Goal: Task Accomplishment & Management: Use online tool/utility

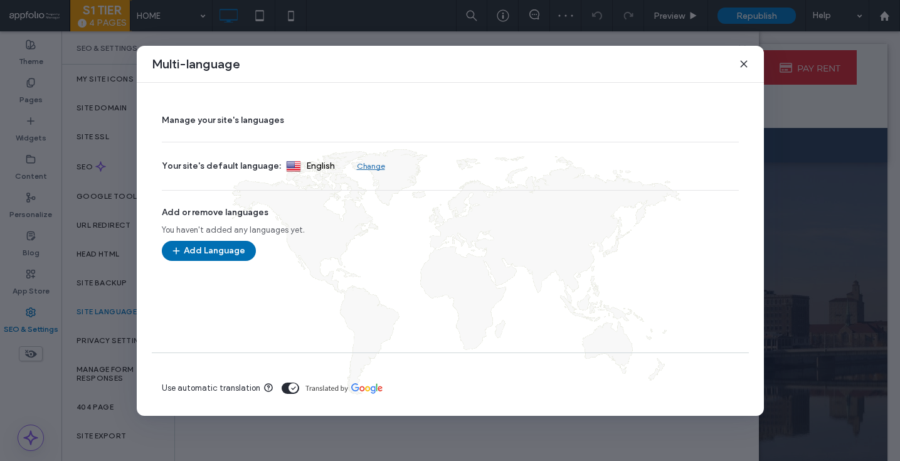
click at [194, 253] on button "Add Language" at bounding box center [209, 251] width 94 height 20
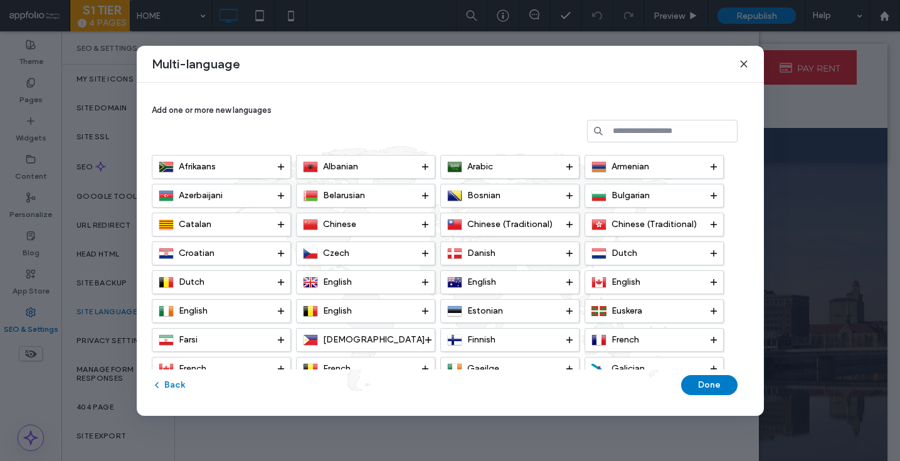
click at [628, 138] on input at bounding box center [662, 131] width 151 height 23
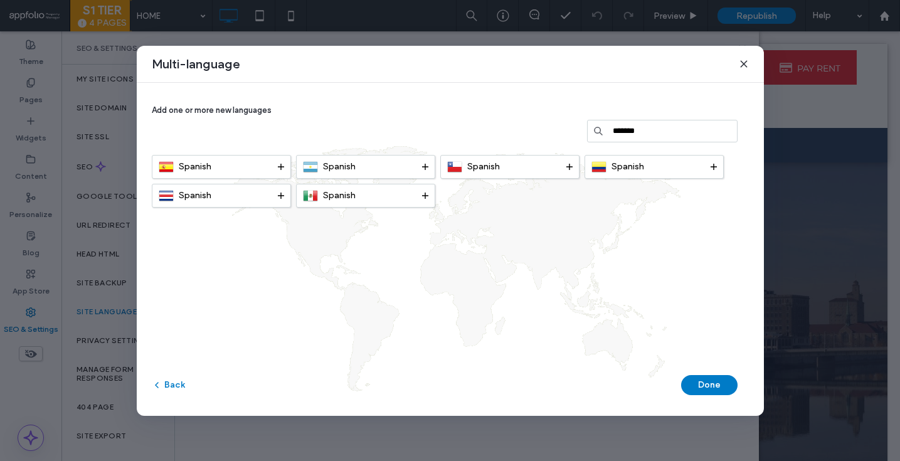
type input "*******"
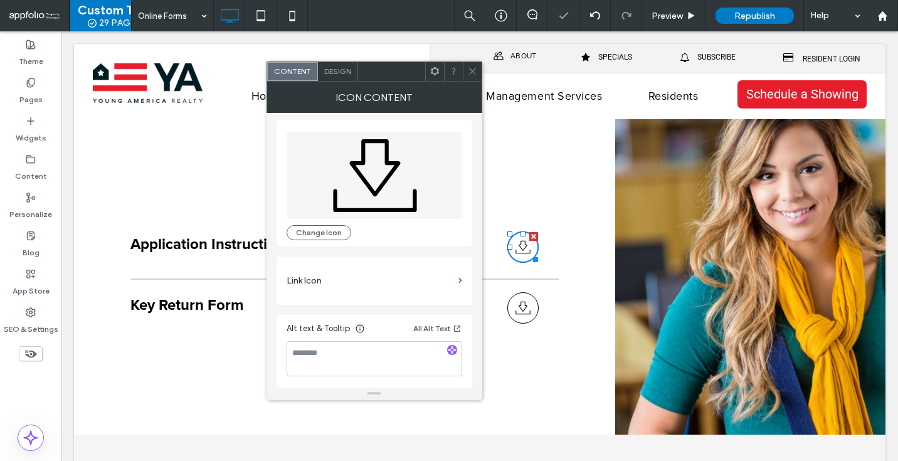
click at [324, 279] on label "Link Icon" at bounding box center [370, 280] width 167 height 23
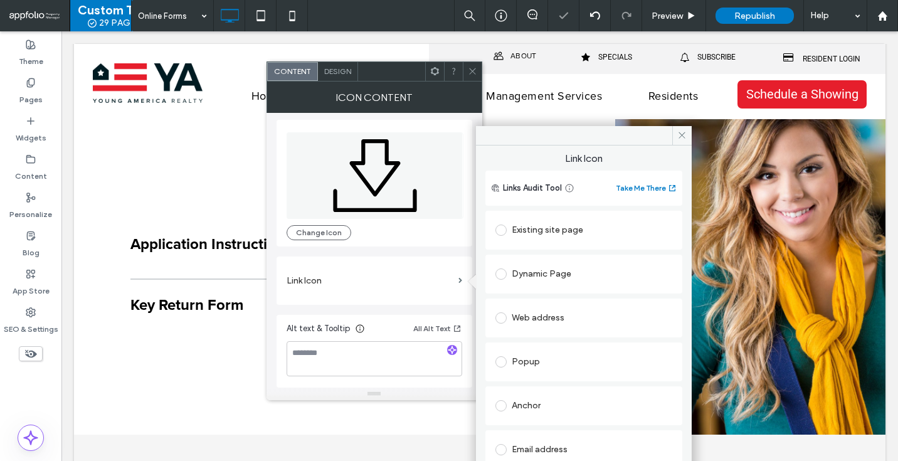
scroll to position [64, 0]
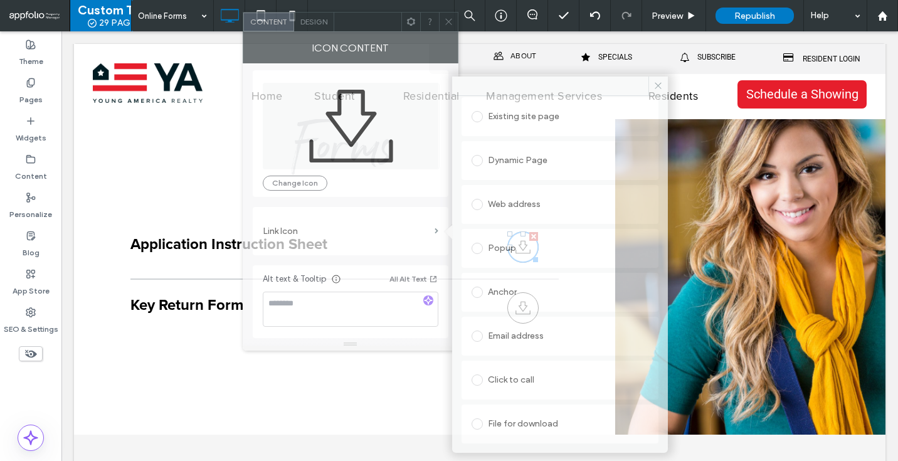
drag, startPoint x: 393, startPoint y: 76, endPoint x: 369, endPoint y: 26, distance: 55.0
click at [369, 26] on div at bounding box center [367, 22] width 67 height 19
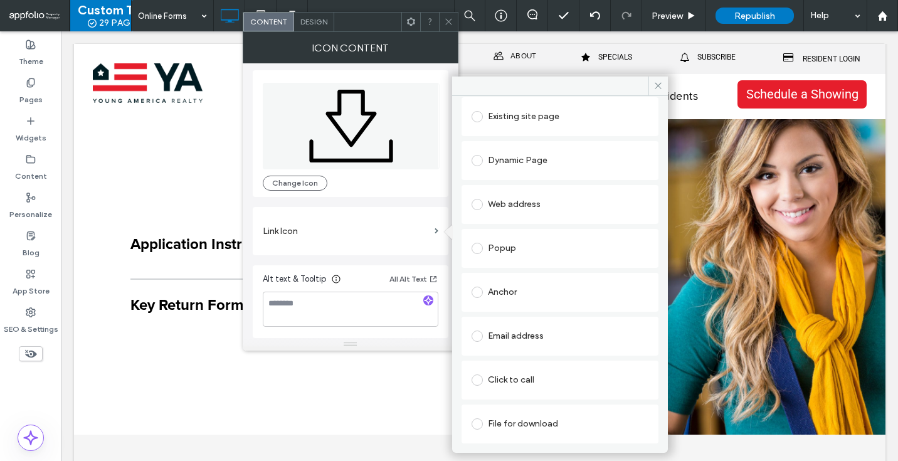
click at [487, 425] on label at bounding box center [480, 423] width 16 height 11
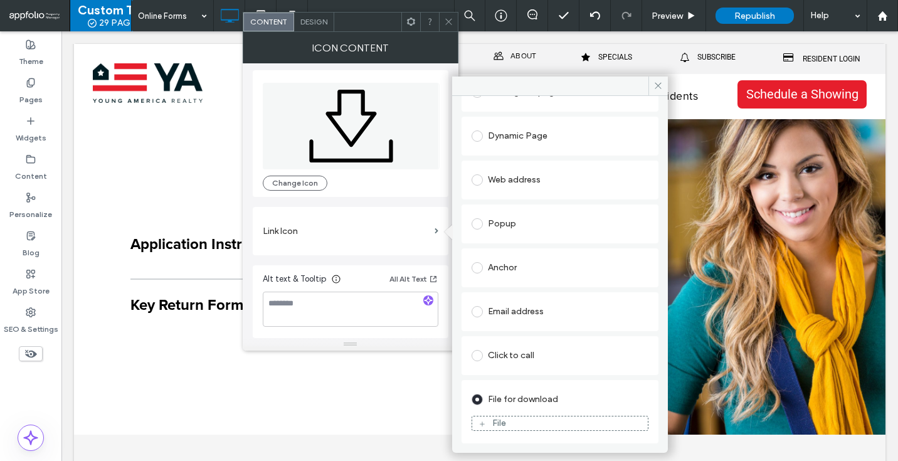
click at [489, 425] on div "File" at bounding box center [560, 423] width 176 height 11
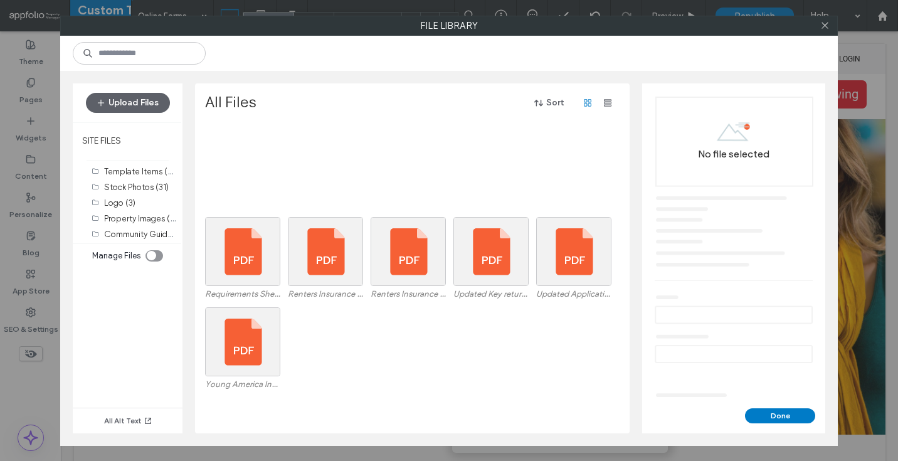
click at [134, 88] on div "Upload Files" at bounding box center [128, 102] width 110 height 39
click at [130, 103] on button "Upload Files" at bounding box center [128, 103] width 84 height 20
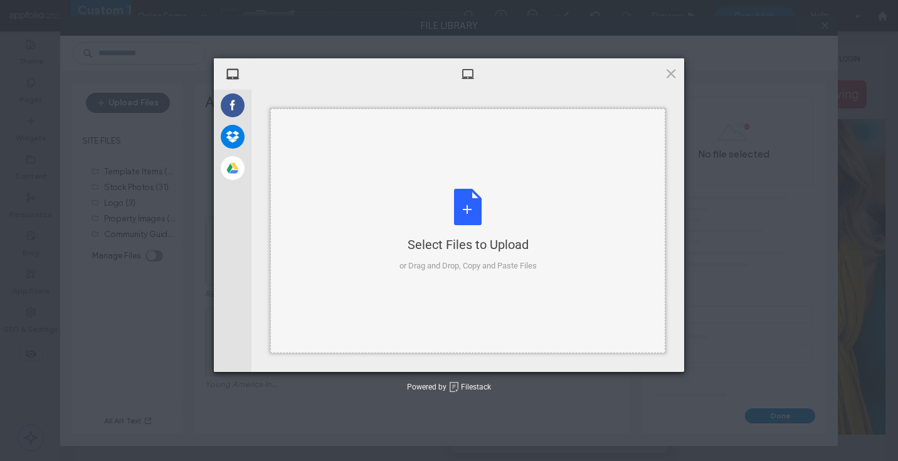
click at [490, 179] on div "Select Files to Upload or Drag and Drop, Copy and Paste Files" at bounding box center [467, 231] width 395 height 245
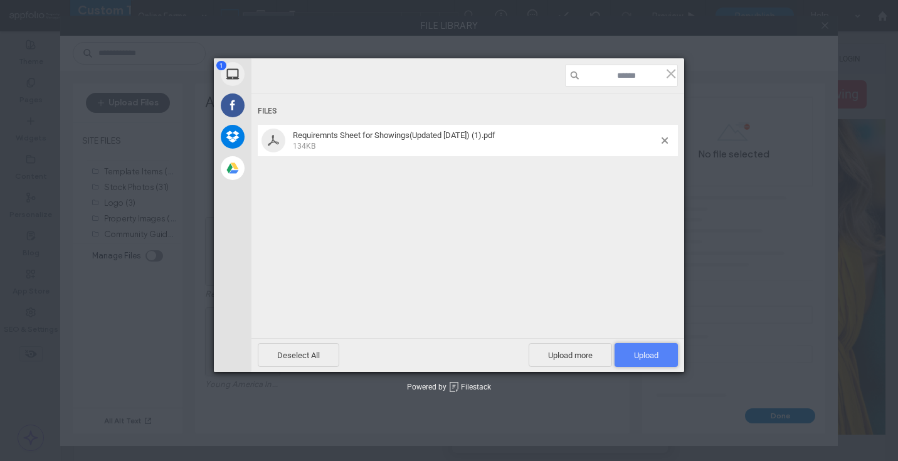
click at [660, 350] on span "Upload 1" at bounding box center [646, 355] width 63 height 24
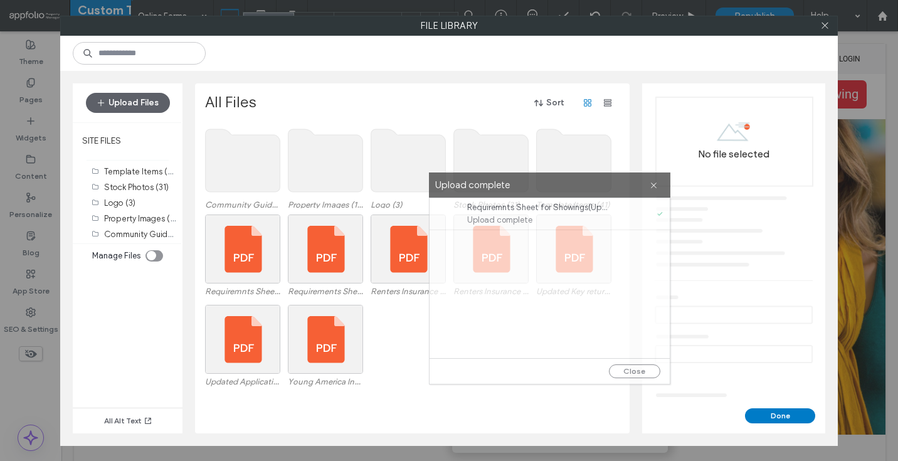
drag, startPoint x: 447, startPoint y: 135, endPoint x: 526, endPoint y: 184, distance: 92.9
click at [526, 184] on label "Upload complete" at bounding box center [542, 185] width 215 height 17
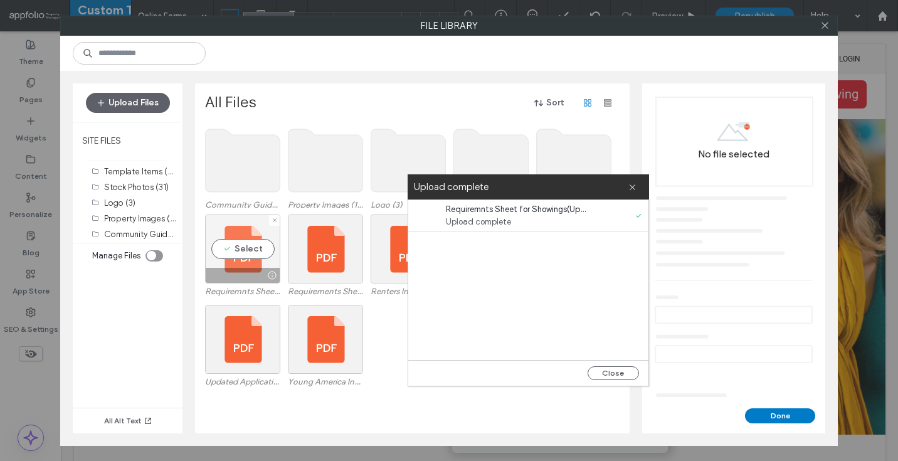
click at [265, 255] on div "Select" at bounding box center [242, 249] width 75 height 69
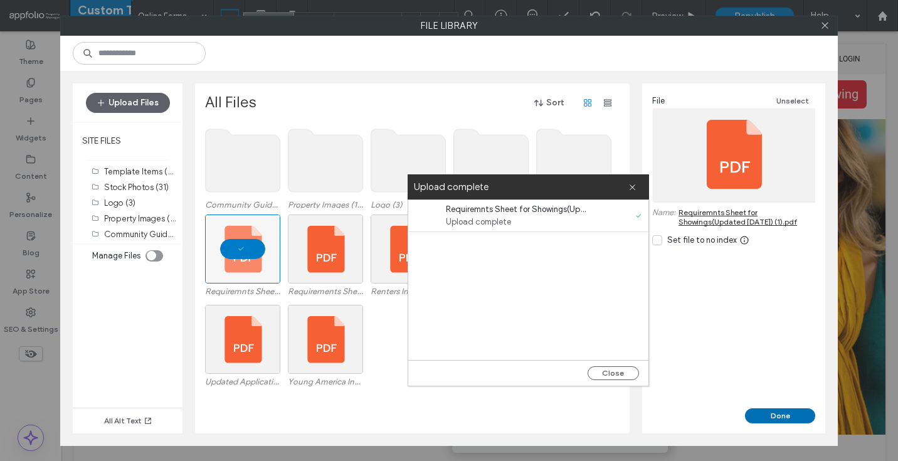
click at [795, 410] on button "Done" at bounding box center [780, 415] width 70 height 15
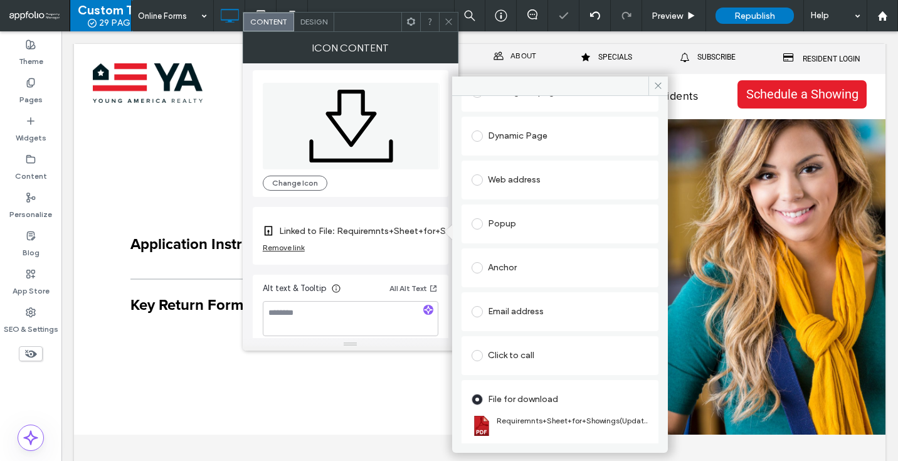
scroll to position [12, 0]
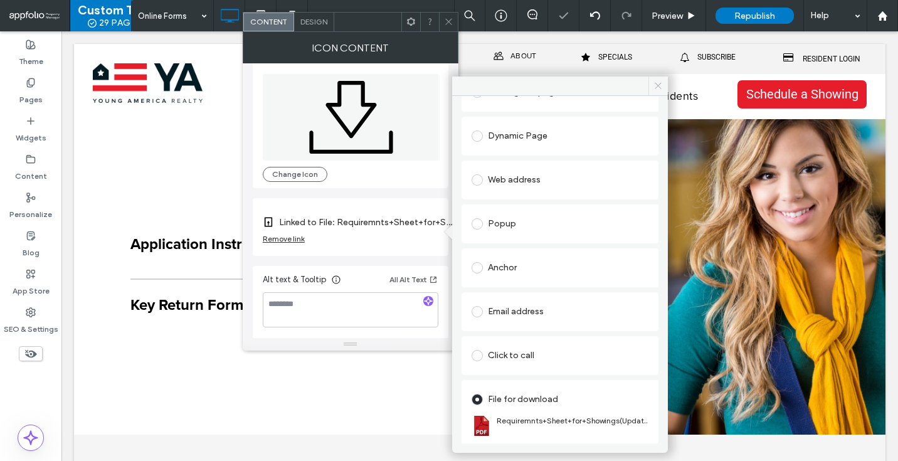
click at [663, 91] on span at bounding box center [658, 86] width 19 height 19
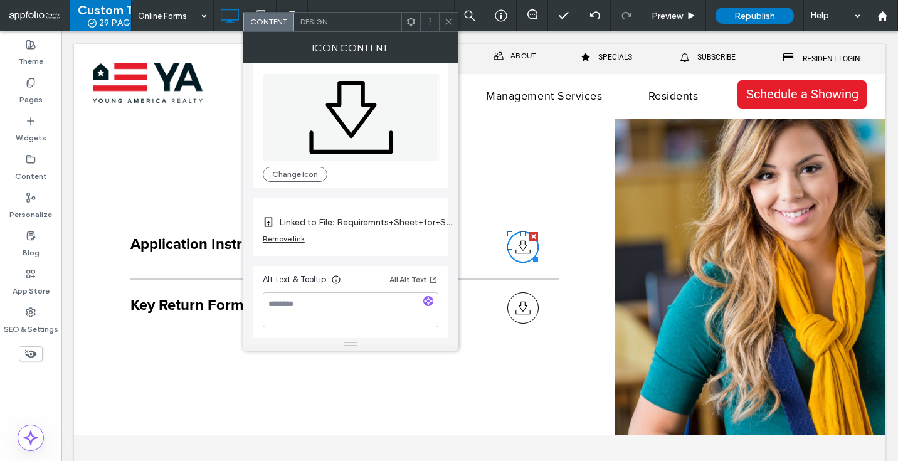
click at [453, 26] on span at bounding box center [448, 22] width 9 height 19
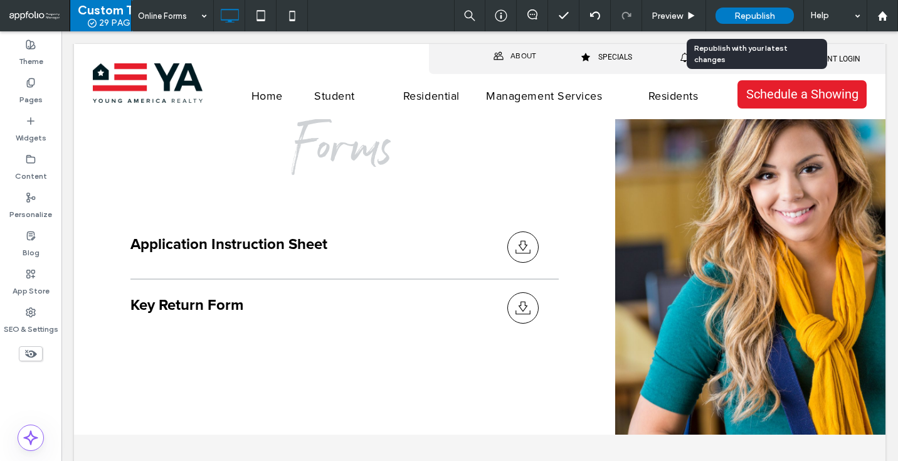
click at [753, 17] on span "Republish" at bounding box center [754, 16] width 41 height 11
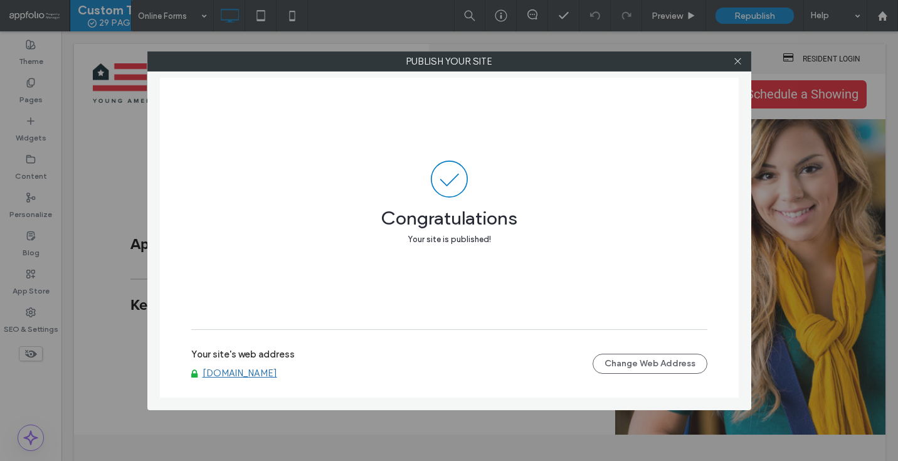
click at [743, 60] on div at bounding box center [738, 61] width 19 height 19
click at [738, 61] on use at bounding box center [737, 61] width 6 height 6
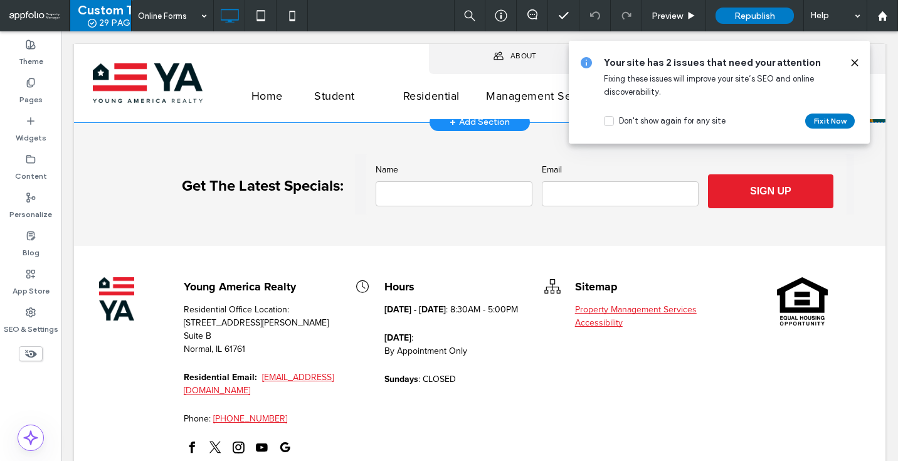
scroll to position [0, 0]
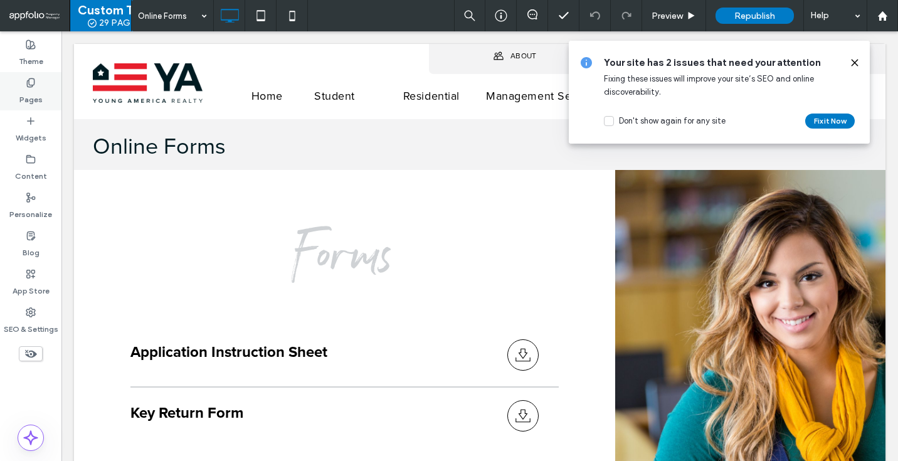
click at [39, 88] on label "Pages" at bounding box center [30, 97] width 23 height 18
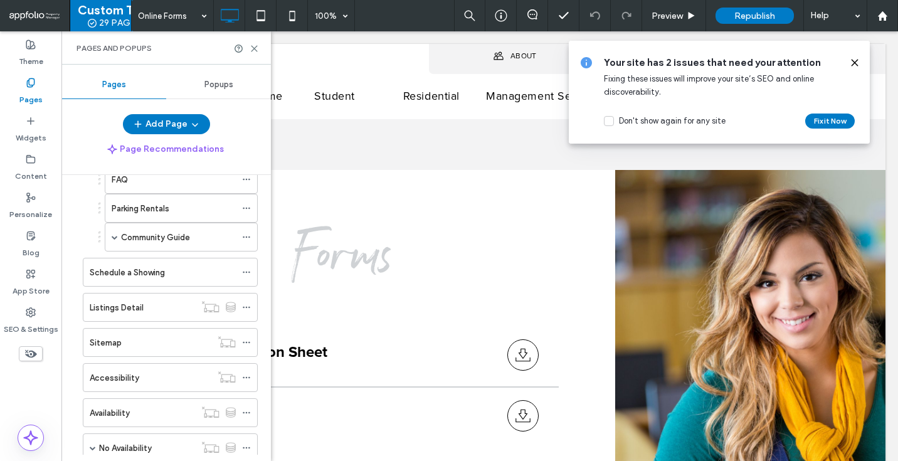
scroll to position [336, 0]
click at [37, 315] on div "SEO & Settings" at bounding box center [30, 321] width 61 height 38
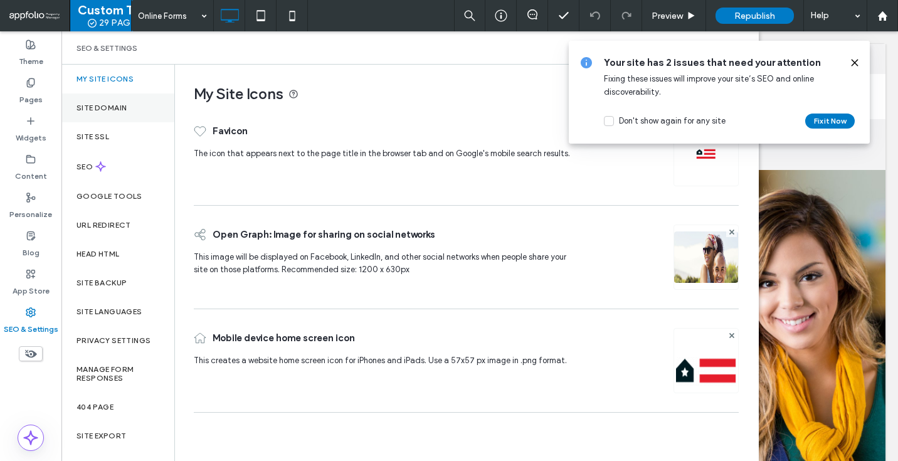
click at [132, 115] on div "Site Domain" at bounding box center [117, 107] width 113 height 29
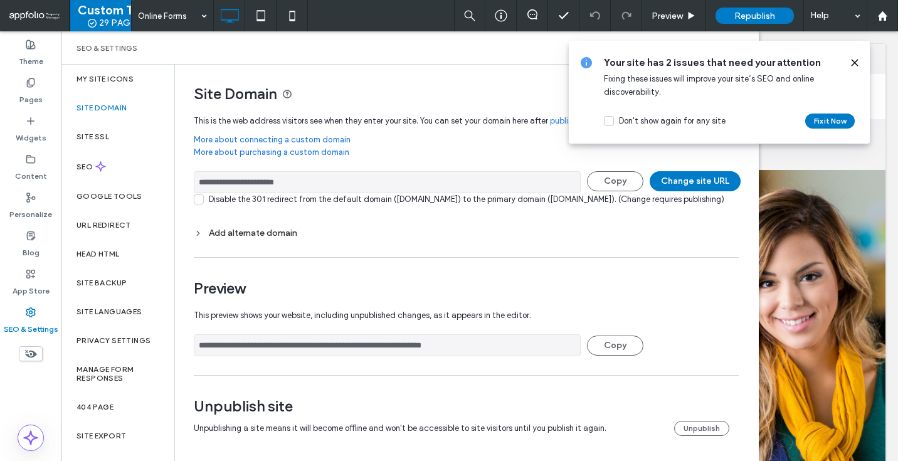
drag, startPoint x: 297, startPoint y: 182, endPoint x: 182, endPoint y: 177, distance: 114.9
click at [182, 177] on div "**********" at bounding box center [461, 263] width 573 height 396
click at [45, 90] on div "Pages" at bounding box center [30, 91] width 61 height 38
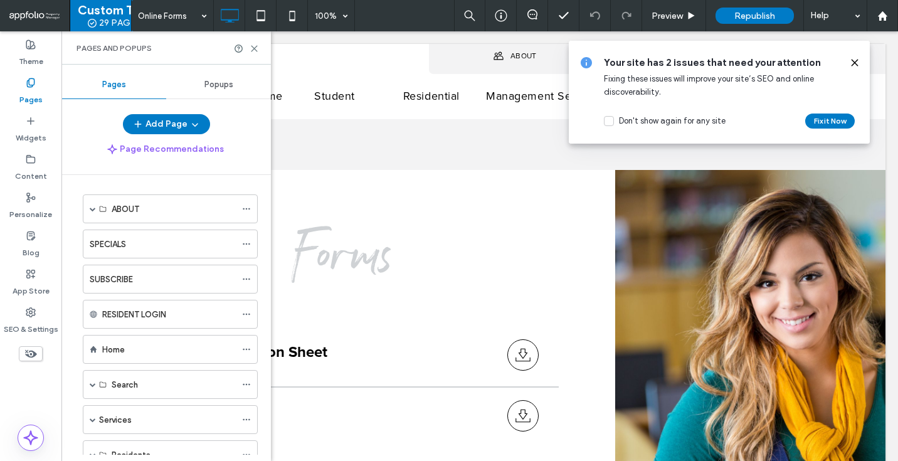
scroll to position [0, 0]
click at [854, 65] on icon at bounding box center [855, 63] width 10 height 10
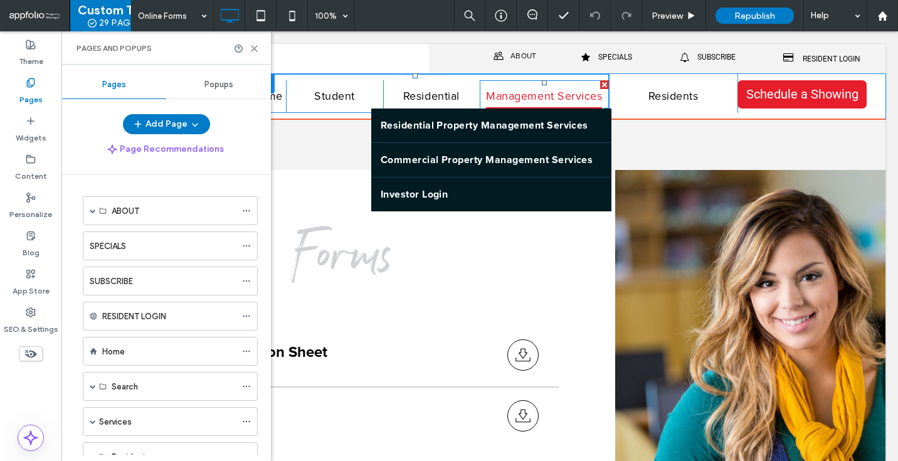
click at [534, 95] on span "Management Services" at bounding box center [544, 97] width 116 height 24
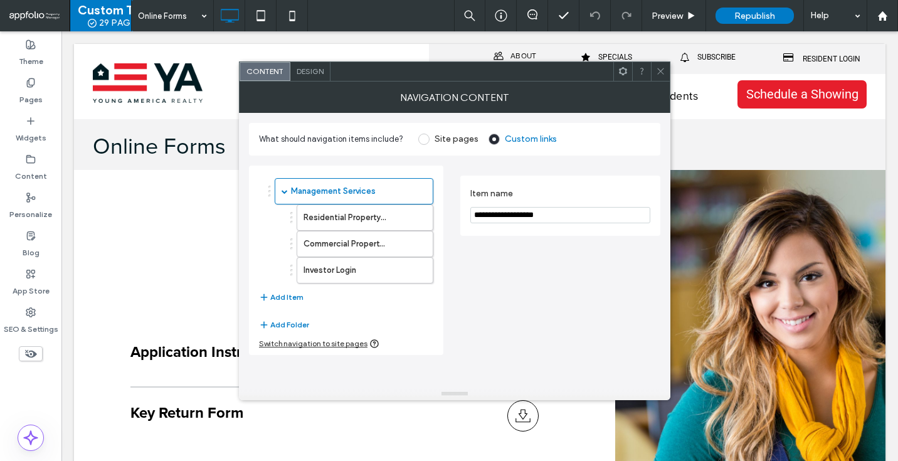
click at [656, 79] on span at bounding box center [660, 71] width 9 height 19
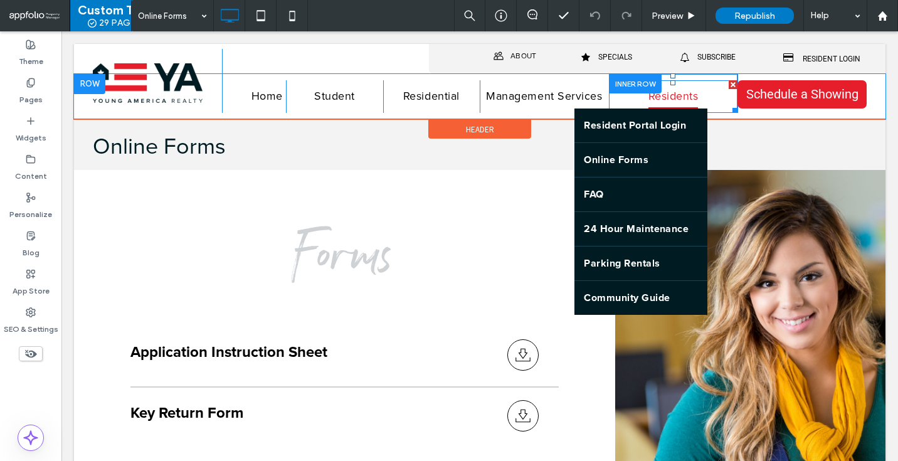
click at [664, 102] on span "Residents" at bounding box center [674, 97] width 50 height 24
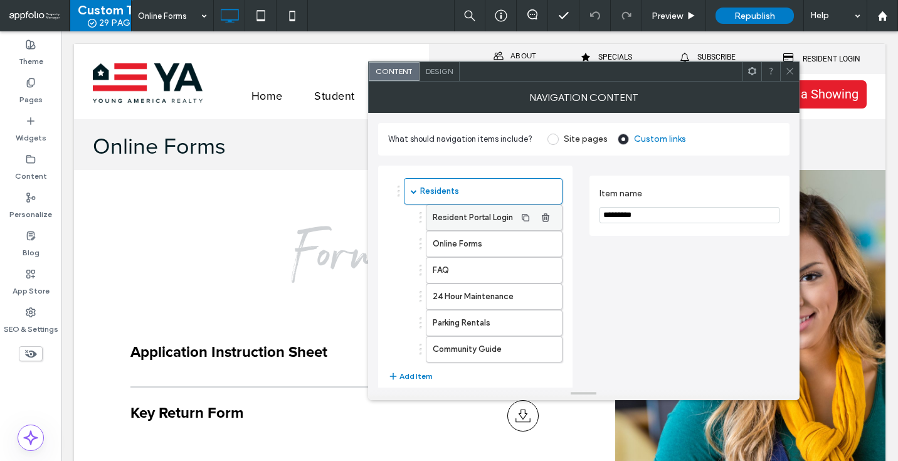
click at [462, 224] on label "Resident Portal Login" at bounding box center [474, 217] width 83 height 25
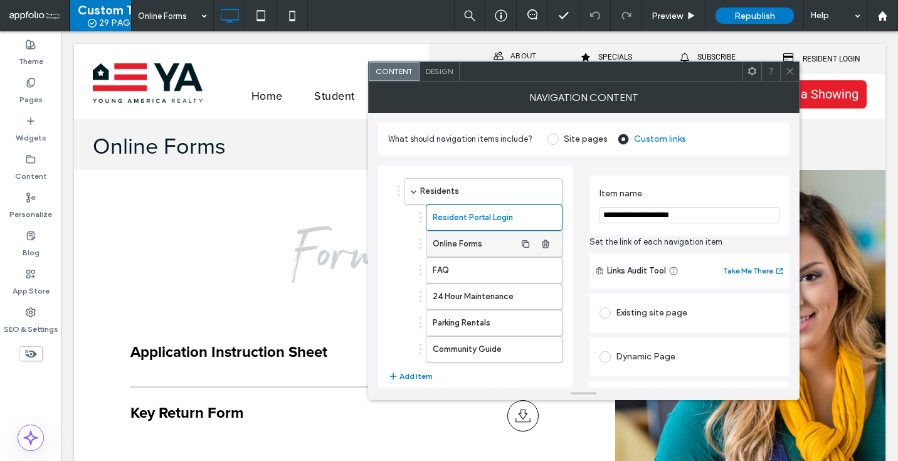
click at [456, 255] on label "Online Forms" at bounding box center [474, 243] width 83 height 25
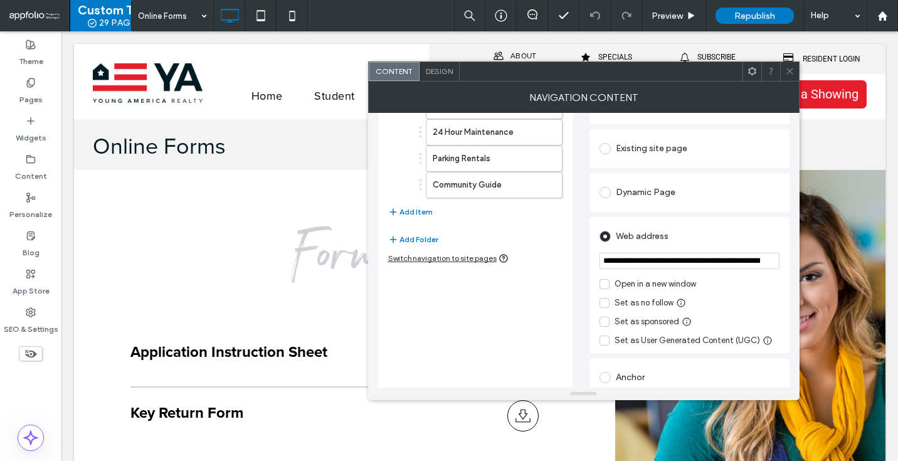
click at [792, 75] on icon at bounding box center [789, 70] width 9 height 9
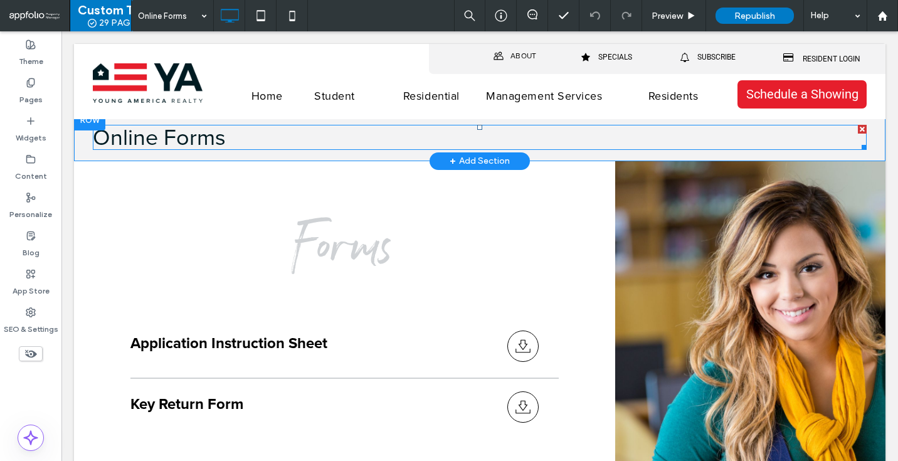
scroll to position [0, 0]
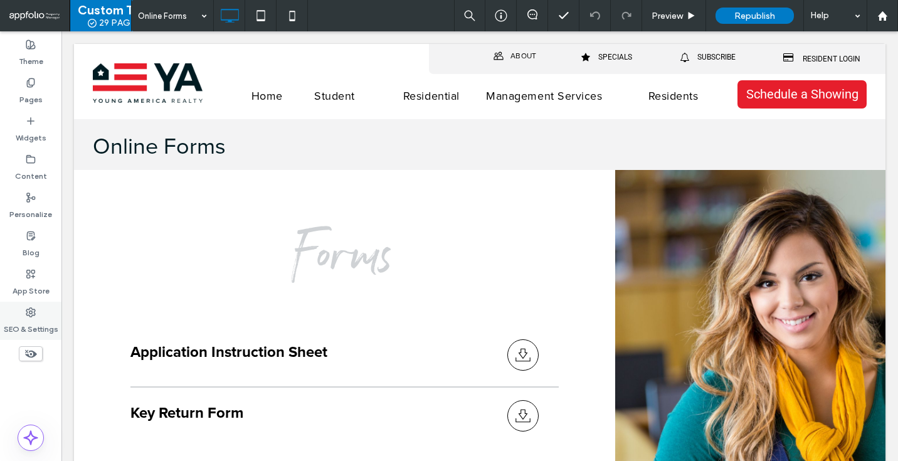
click at [23, 314] on div "SEO & Settings" at bounding box center [30, 321] width 61 height 38
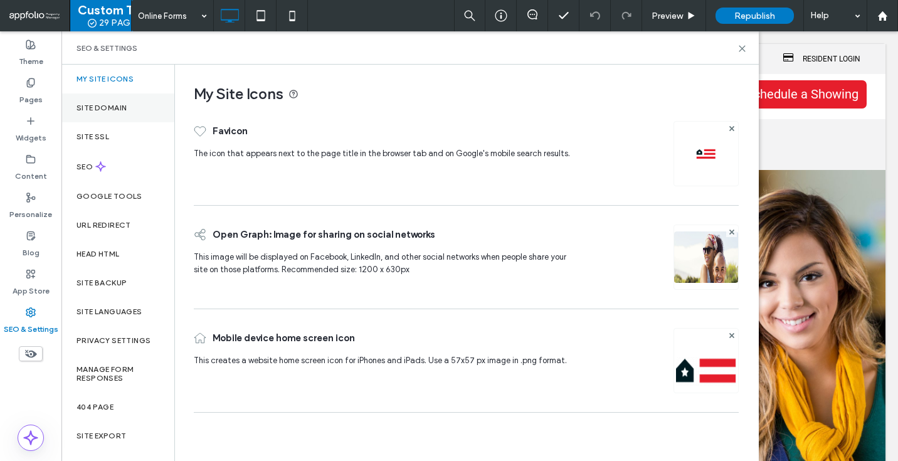
click at [136, 120] on div "Site Domain" at bounding box center [117, 107] width 113 height 29
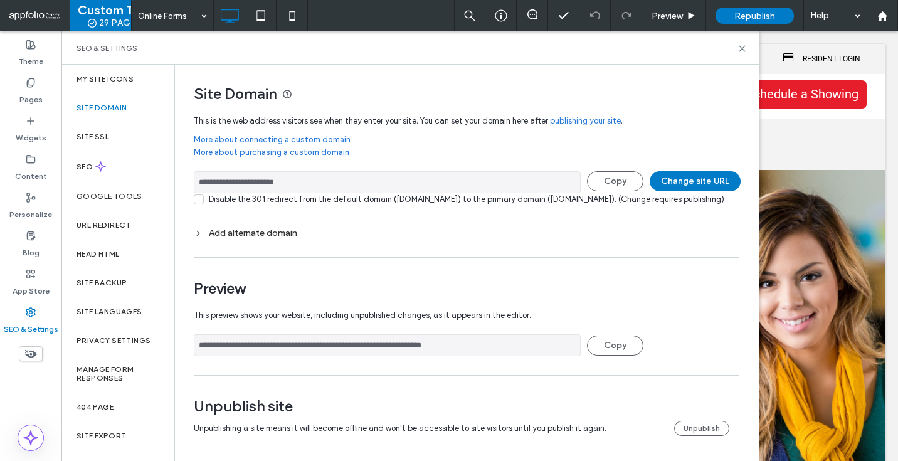
click at [228, 238] on div "Add alternate domain" at bounding box center [466, 233] width 545 height 11
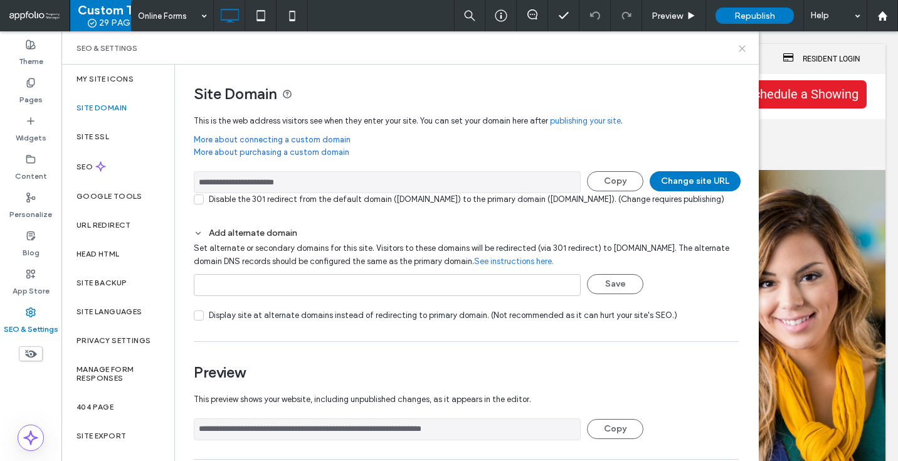
click at [741, 49] on use at bounding box center [742, 49] width 6 height 6
